Goal: Task Accomplishment & Management: Manage account settings

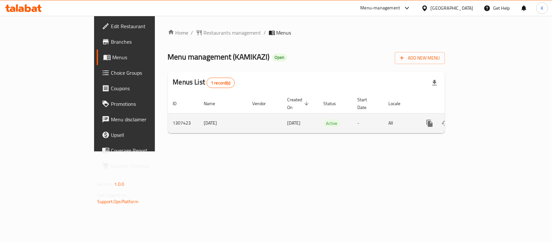
click at [484, 117] on link "enhanced table" at bounding box center [476, 123] width 16 height 16
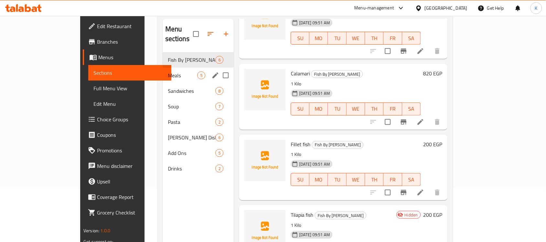
scroll to position [10, 0]
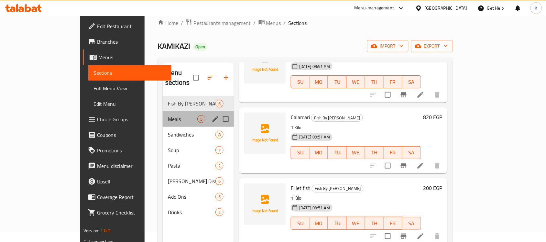
click at [168, 115] on span "Meals" at bounding box center [182, 119] width 29 height 8
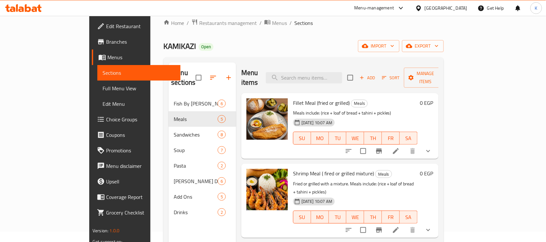
click at [432, 147] on icon "show more" at bounding box center [428, 151] width 8 height 8
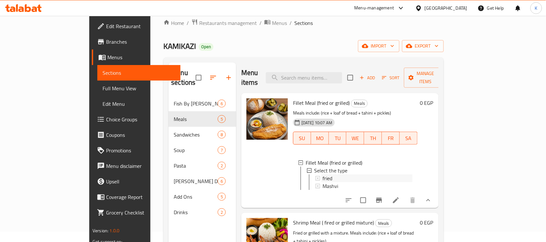
click at [346, 174] on div "fried" at bounding box center [367, 178] width 90 height 8
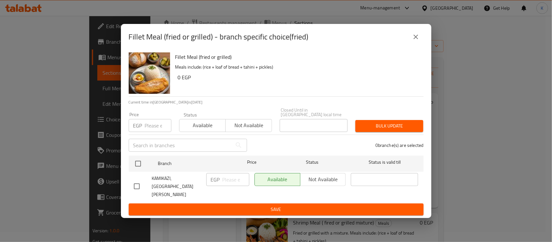
click at [418, 45] on button "close" at bounding box center [416, 37] width 16 height 16
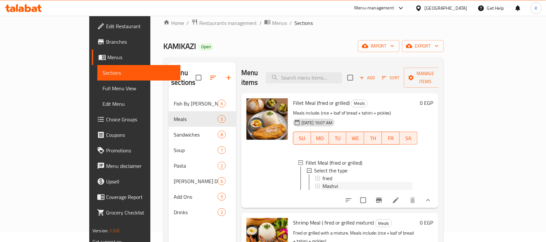
click at [327, 182] on div "Mashvi" at bounding box center [367, 186] width 90 height 8
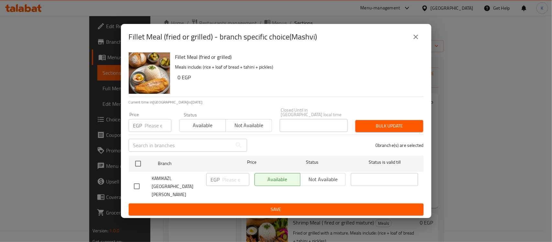
click at [415, 39] on button "close" at bounding box center [416, 37] width 16 height 16
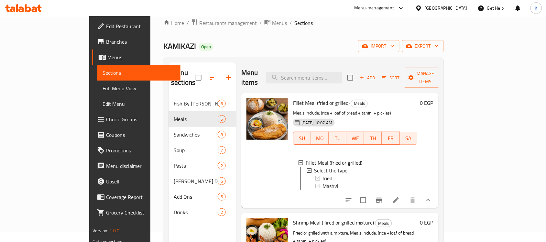
click at [399, 196] on icon at bounding box center [396, 200] width 8 height 8
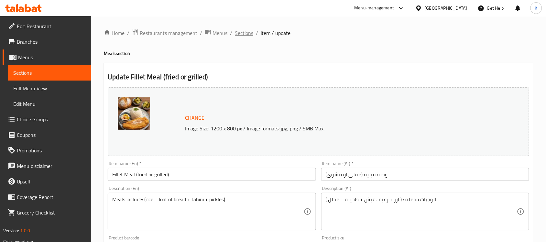
click at [243, 35] on span "Sections" at bounding box center [244, 33] width 18 height 8
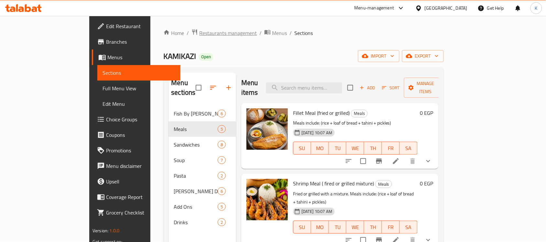
click at [199, 29] on span "Restaurants management" at bounding box center [228, 33] width 58 height 8
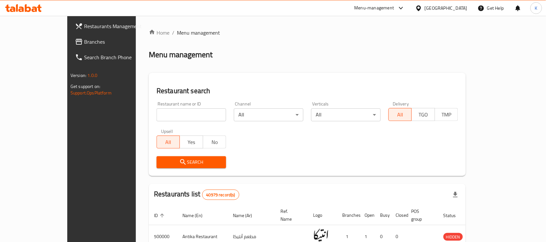
click at [84, 40] on span "Branches" at bounding box center [118, 42] width 69 height 8
